Goal: Communication & Community: Share content

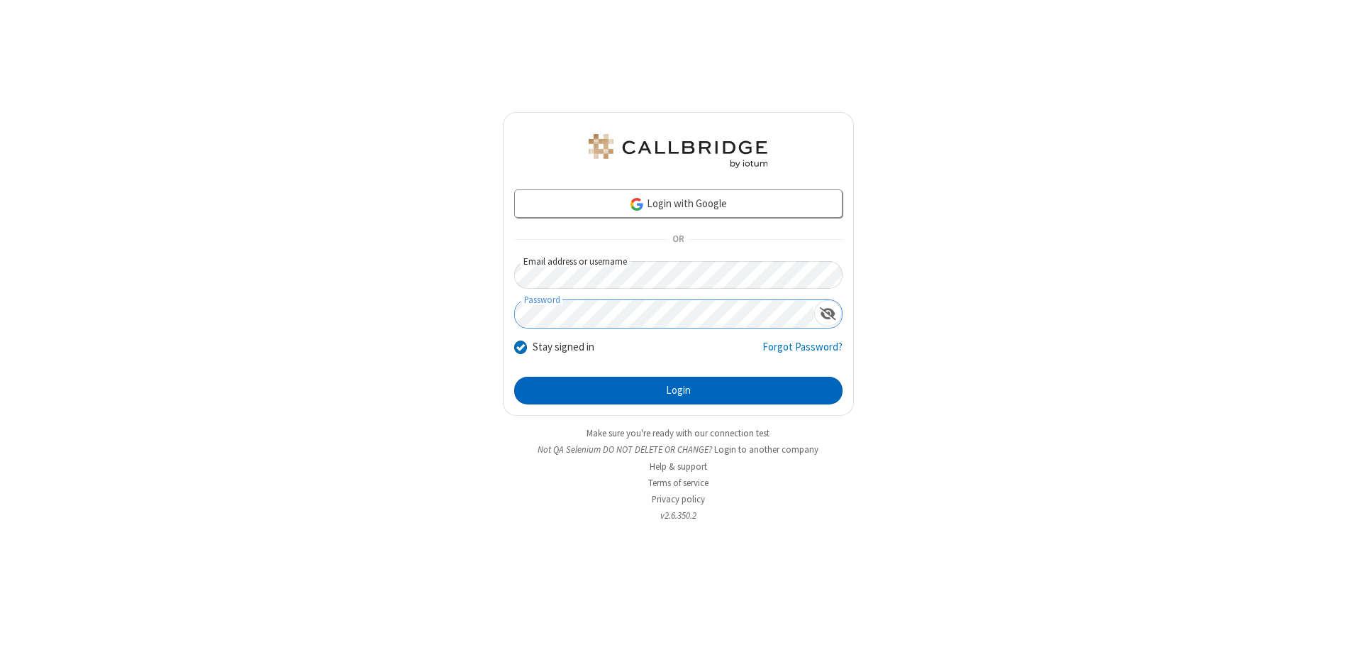
click at [678, 390] on button "Login" at bounding box center [678, 391] width 328 height 28
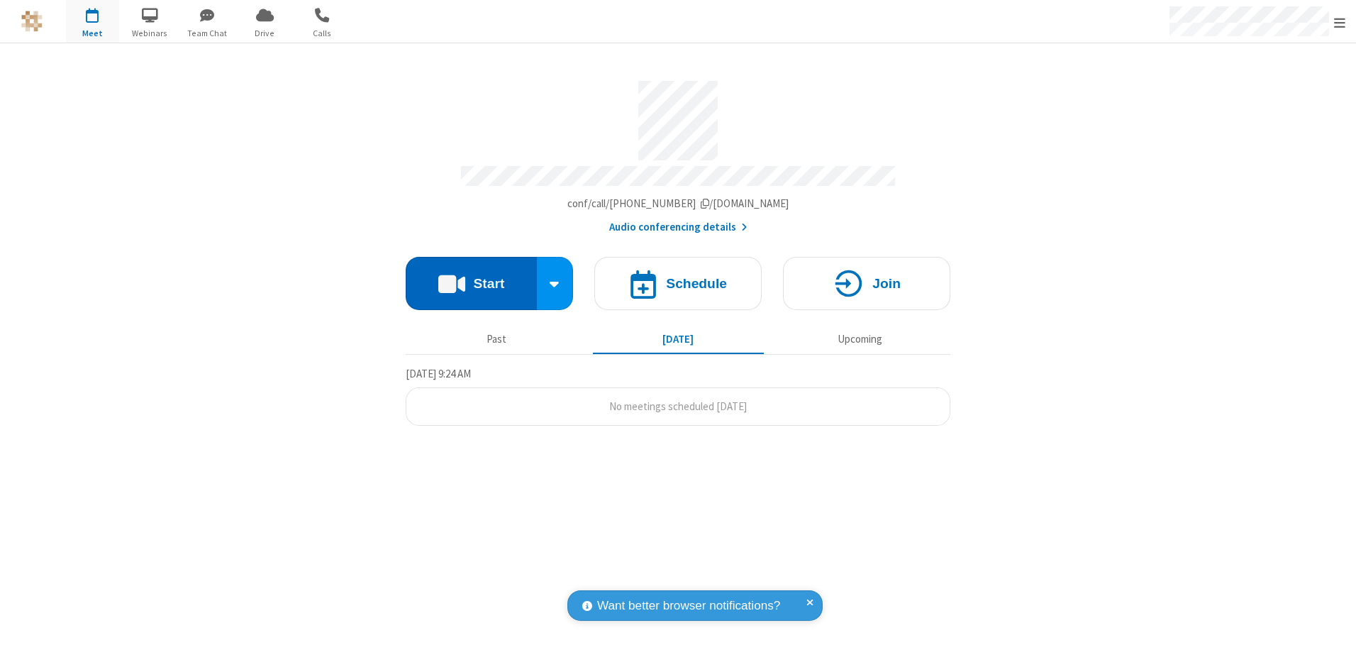
click at [471, 278] on button "Start" at bounding box center [471, 283] width 131 height 53
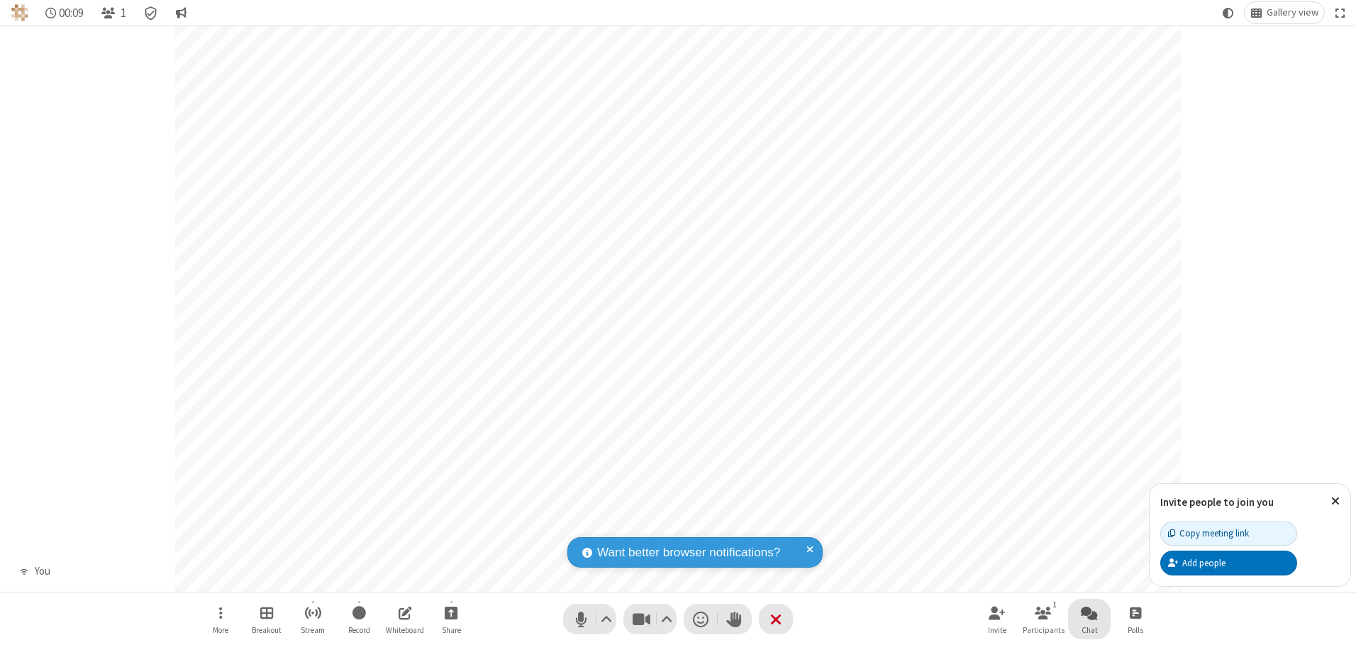
click at [1089, 612] on span "Open chat" at bounding box center [1089, 612] width 17 height 18
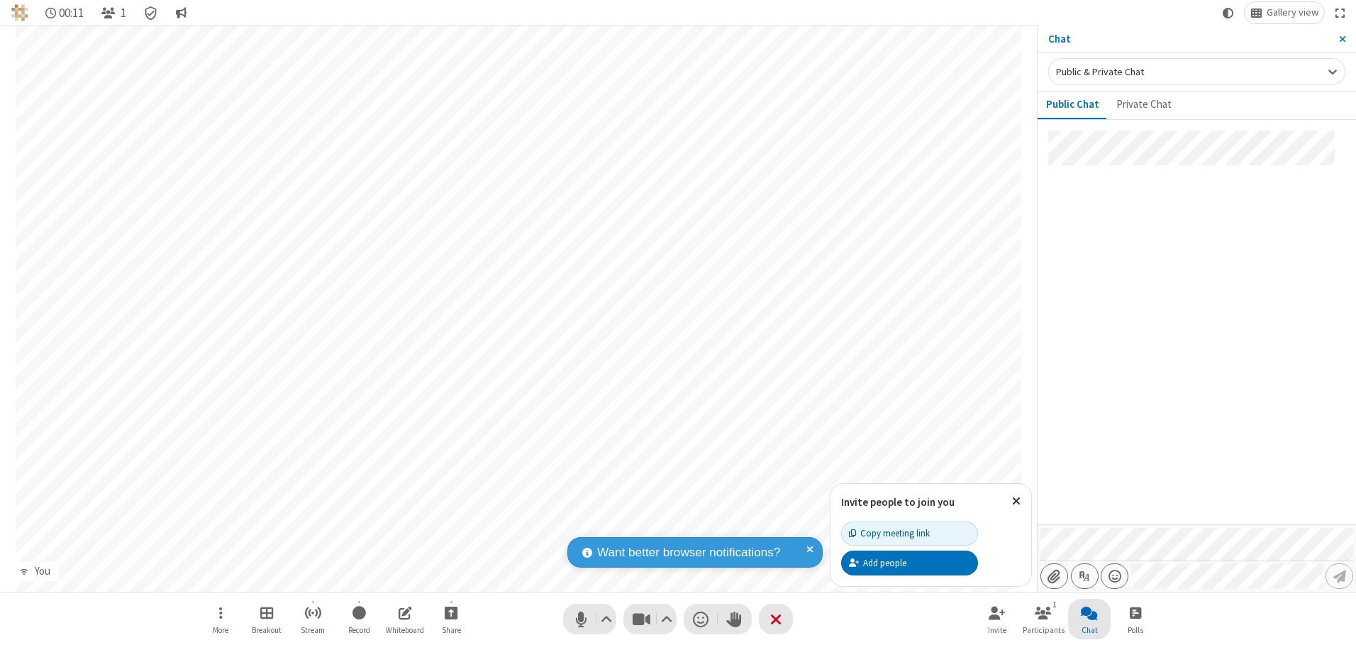
type input "C:\fakepath\doc_test.docx"
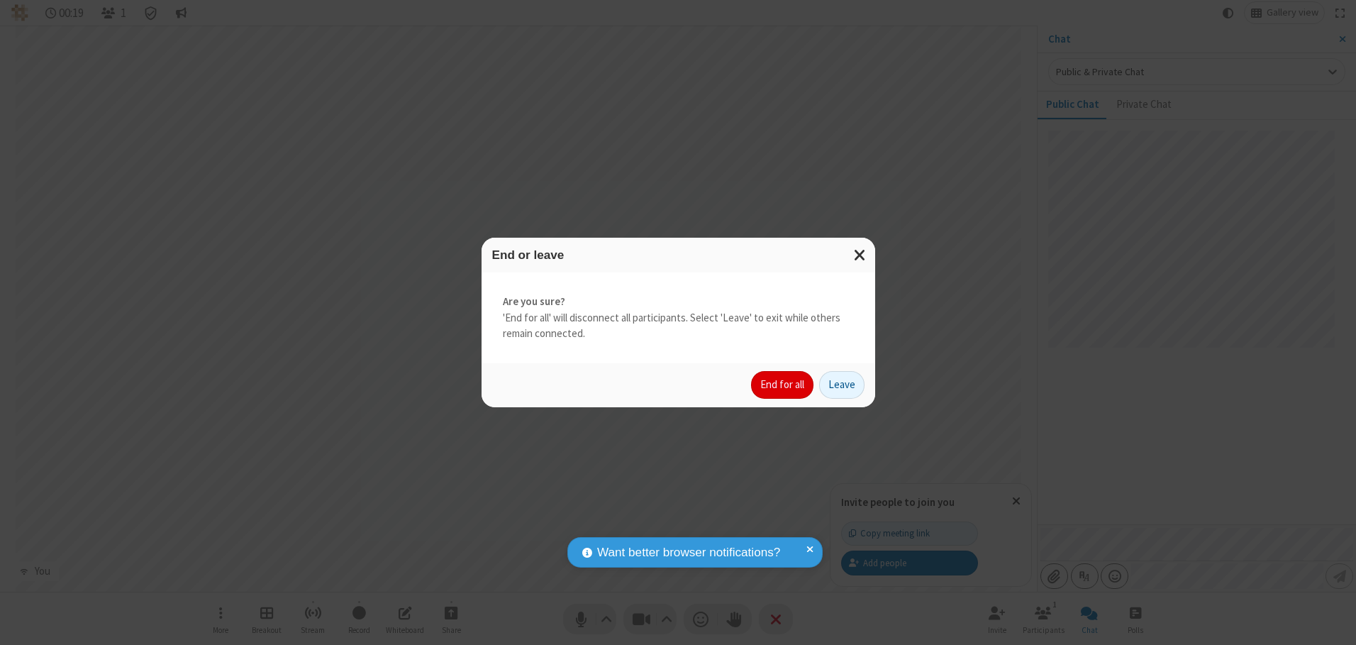
click at [783, 384] on button "End for all" at bounding box center [782, 385] width 62 height 28
